Goal: Transaction & Acquisition: Purchase product/service

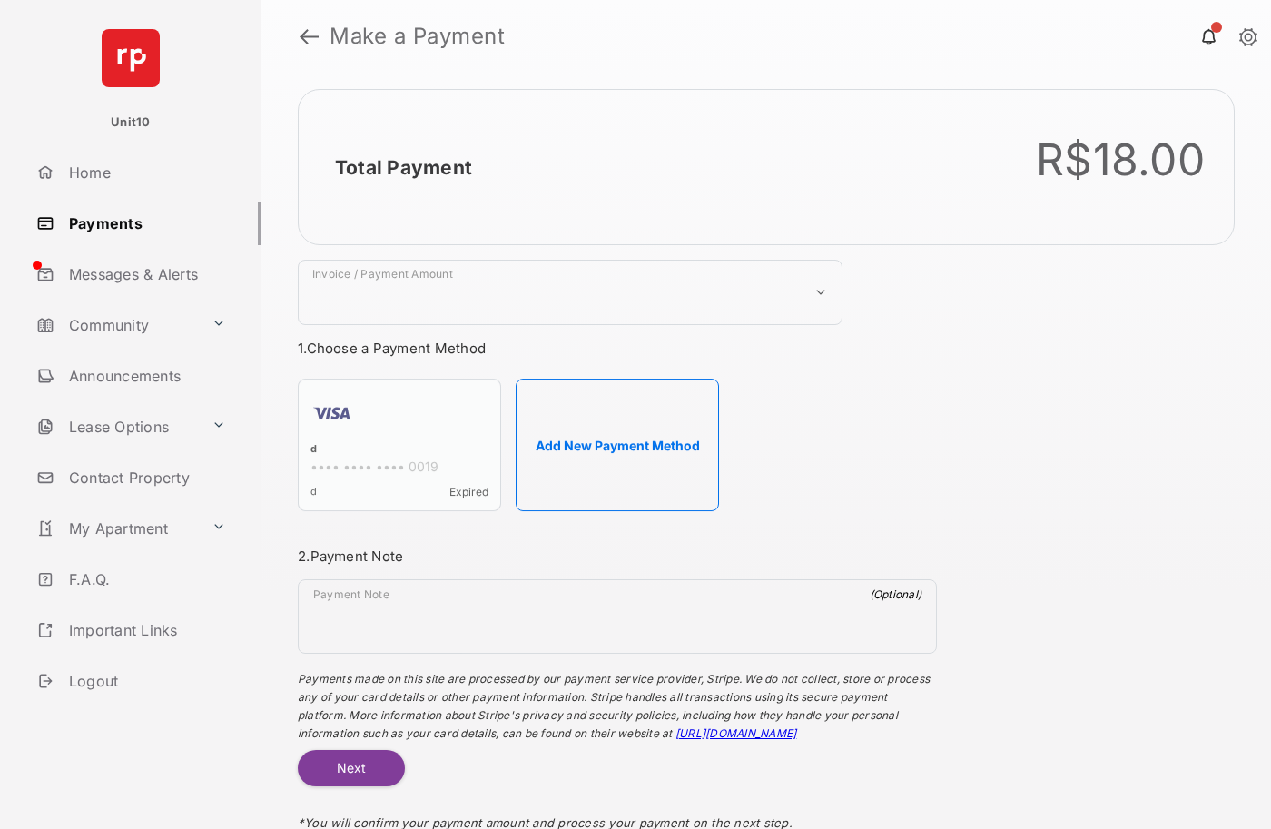
select select "***"
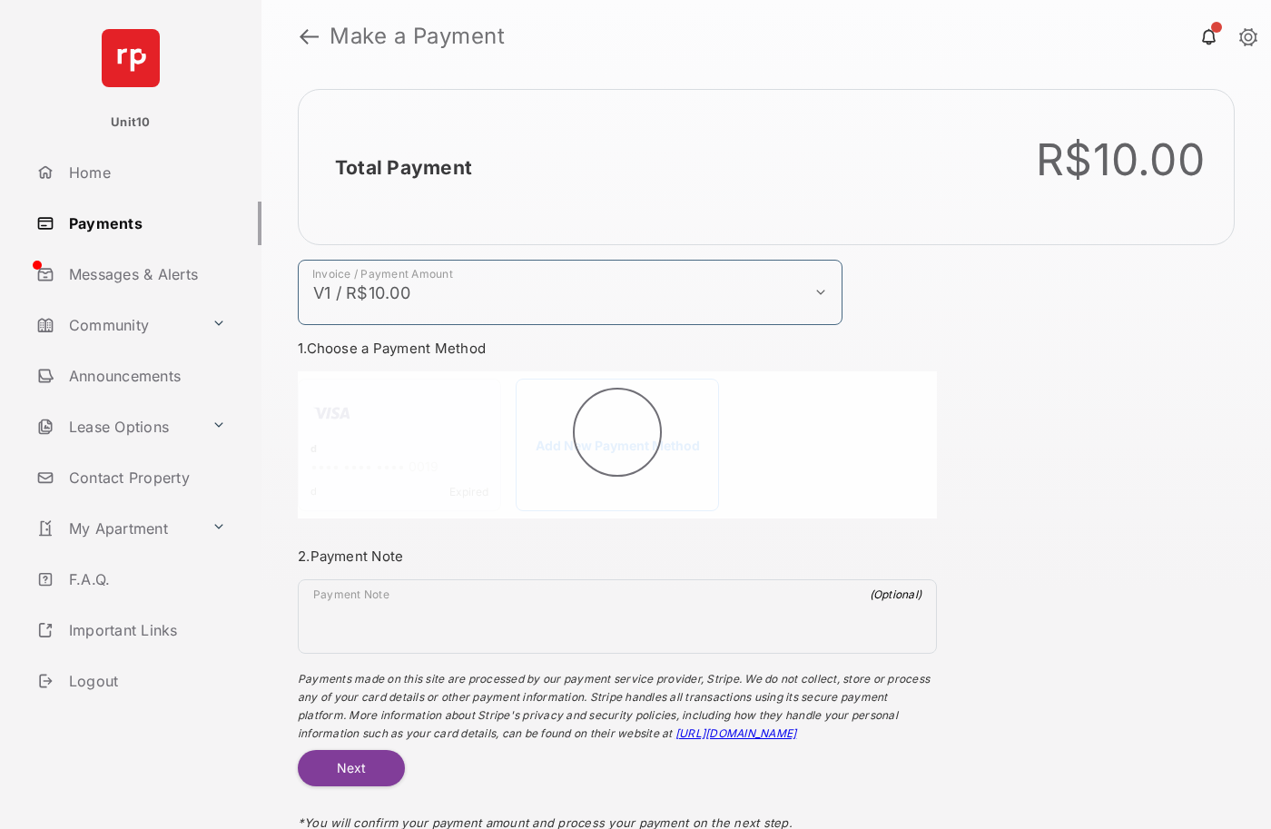
click at [402, 167] on h2 "Total Payment" at bounding box center [403, 167] width 137 height 23
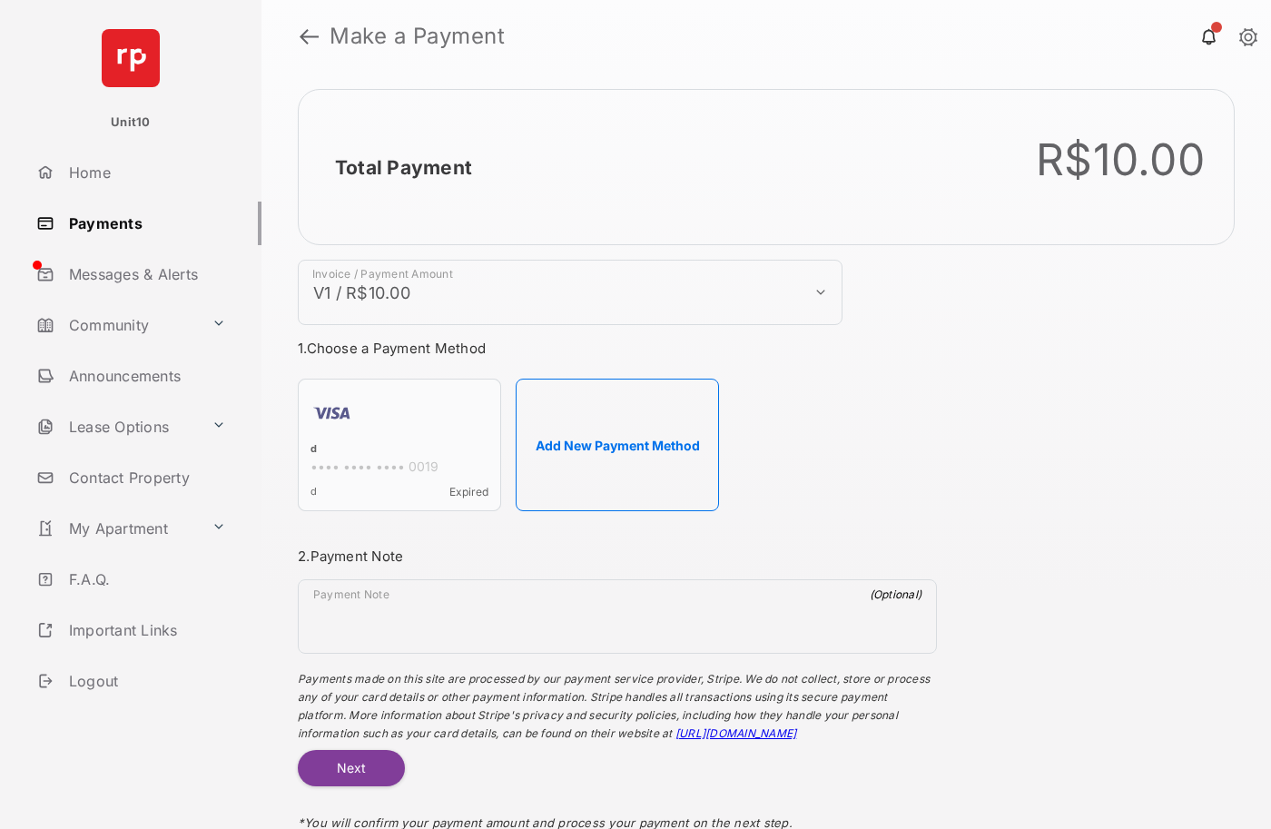
click at [402, 167] on h2 "Total Payment" at bounding box center [403, 167] width 137 height 23
click at [617, 445] on button "Add New Payment Method" at bounding box center [616, 444] width 203 height 132
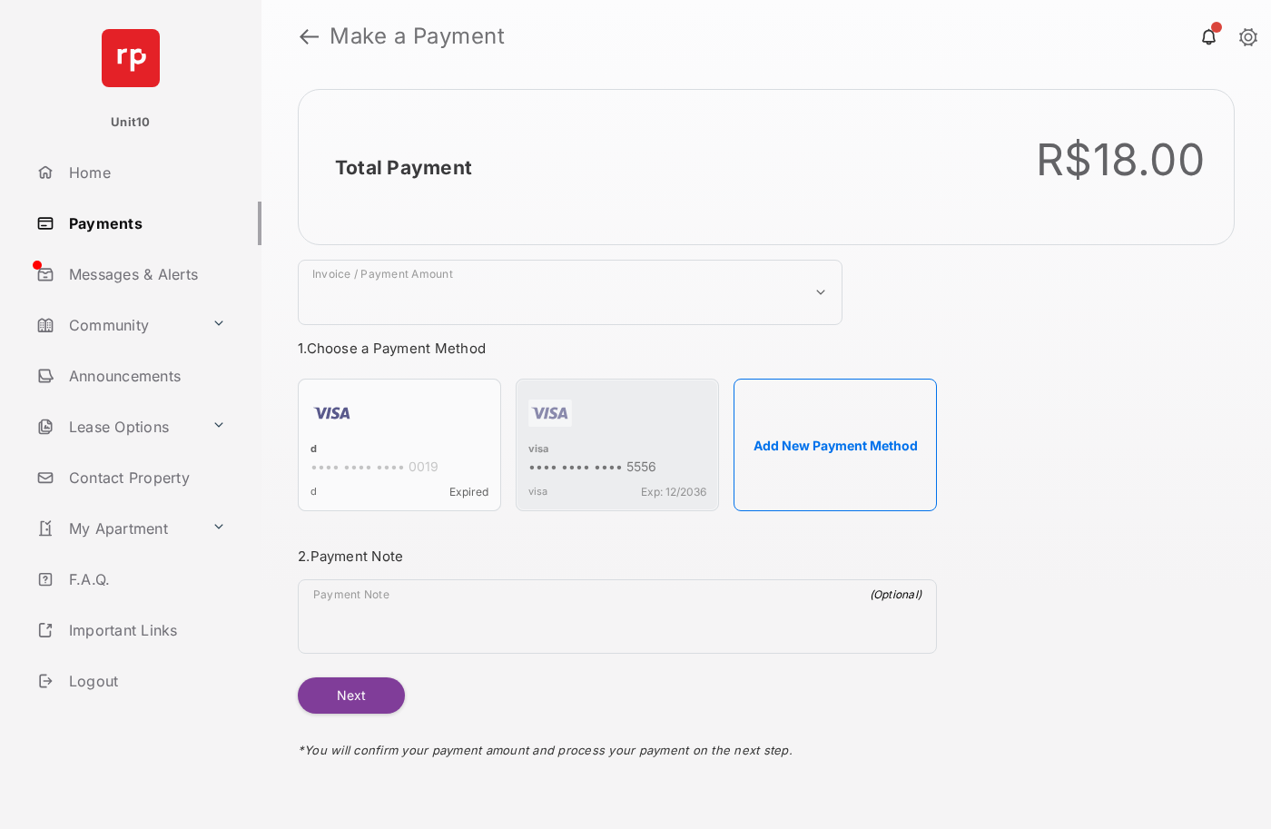
click at [417, 36] on strong "Make a Payment" at bounding box center [416, 36] width 175 height 22
click at [402, 167] on h2 "Total Payment" at bounding box center [403, 167] width 137 height 23
click at [538, 450] on div "visa" at bounding box center [617, 450] width 178 height 16
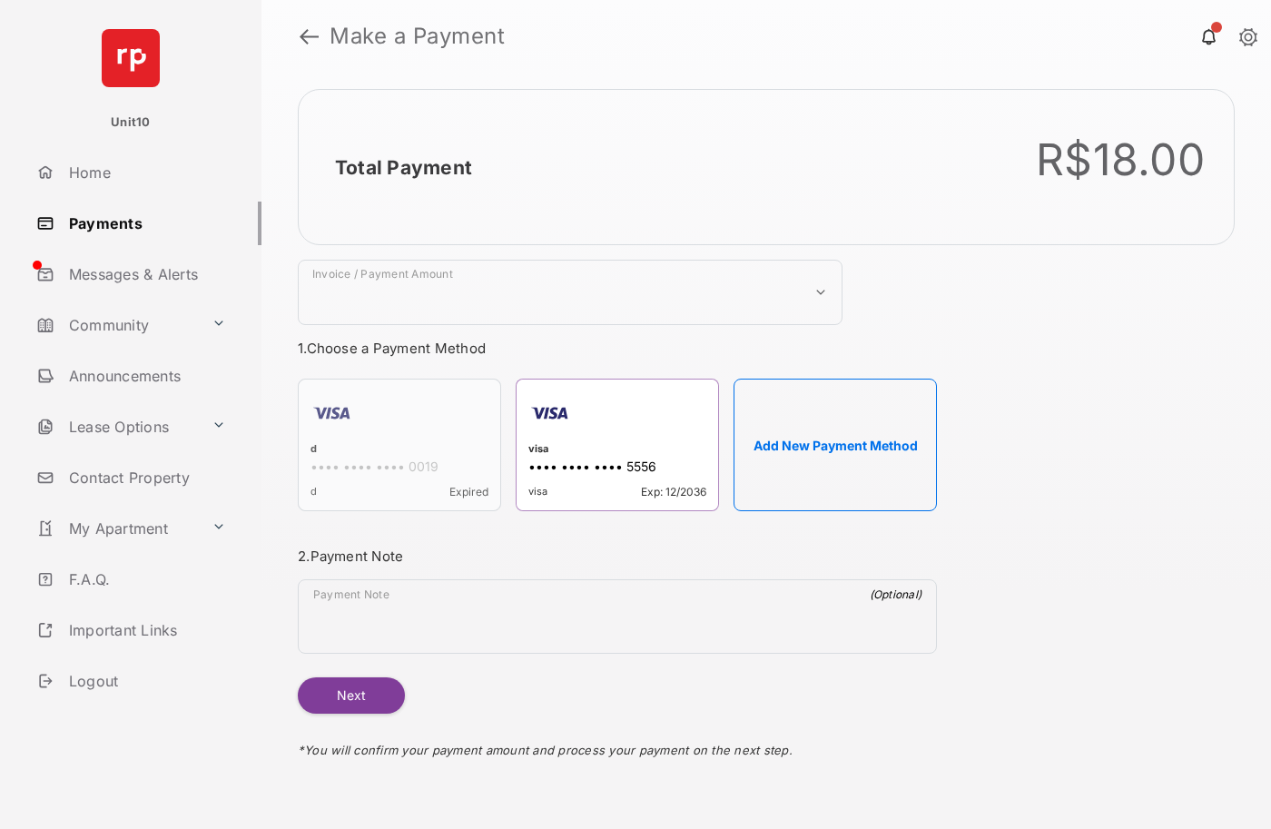
select select "***"
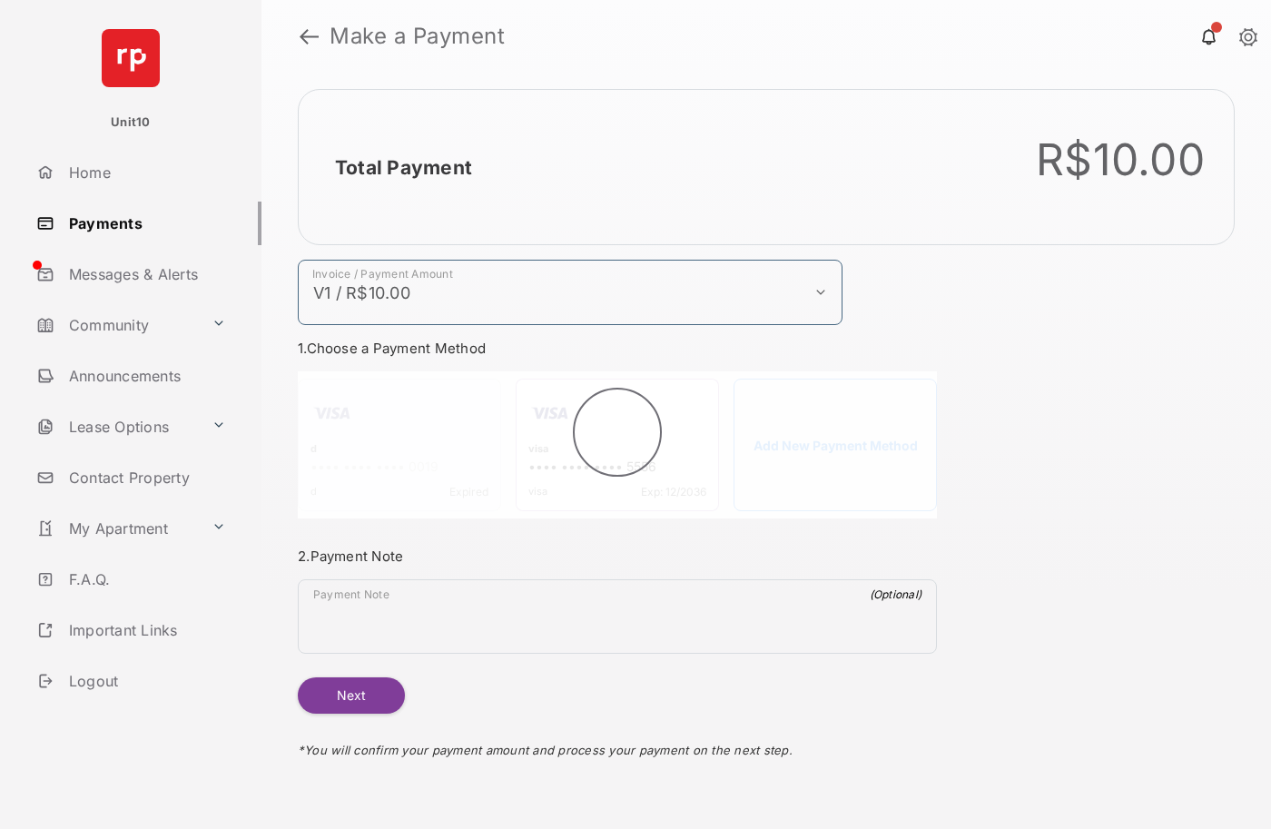
click at [402, 167] on h2 "Total Payment" at bounding box center [403, 167] width 137 height 23
click at [350, 695] on button "Next" at bounding box center [351, 695] width 107 height 36
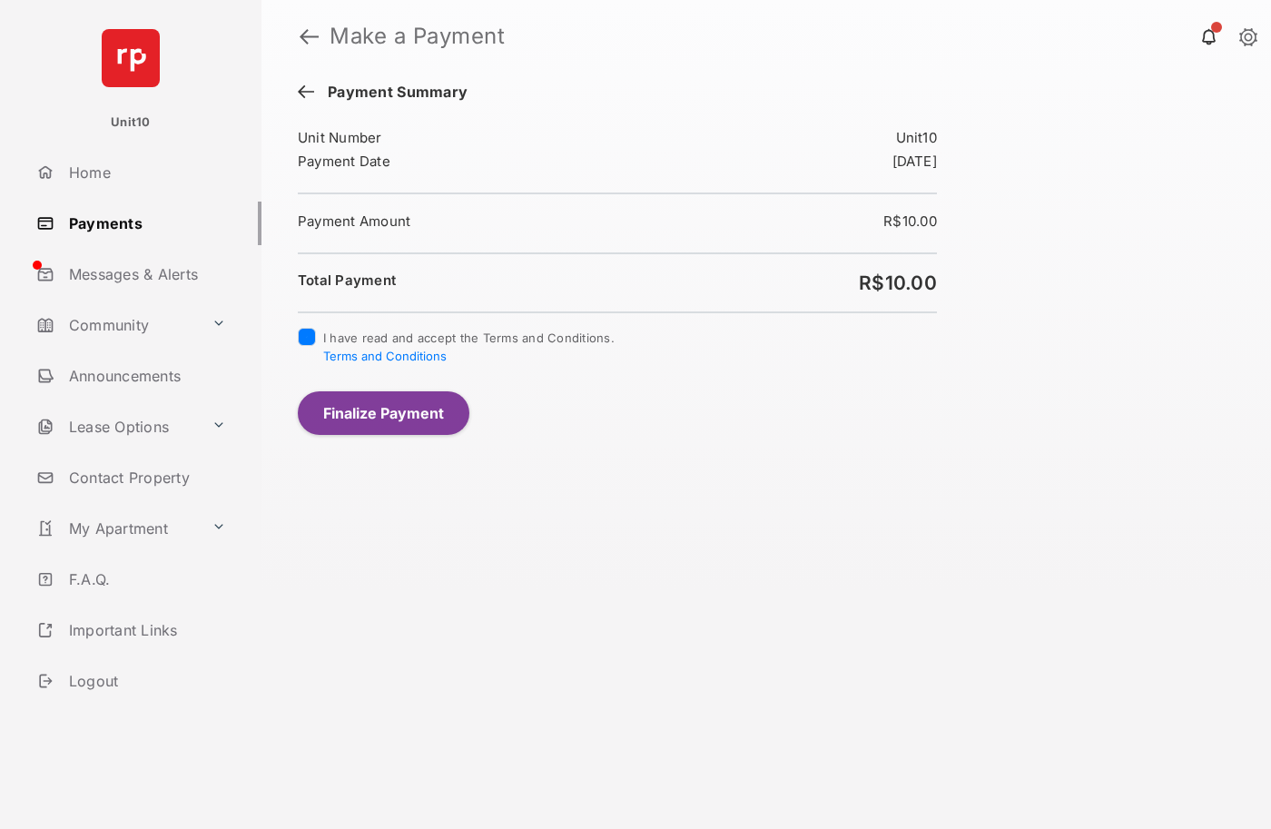
click at [383, 412] on button "Finalize Payment" at bounding box center [384, 413] width 172 height 44
